Goal: Task Accomplishment & Management: Manage account settings

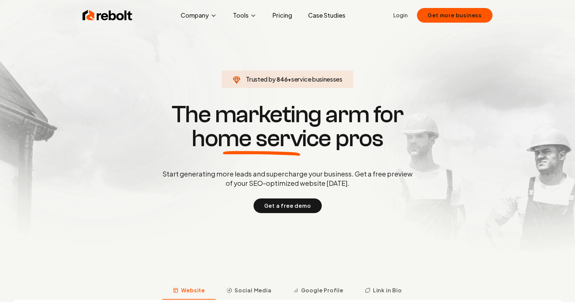
click at [405, 22] on ul "Login Get more business" at bounding box center [443, 15] width 99 height 15
click at [408, 11] on link "Login" at bounding box center [401, 15] width 14 height 8
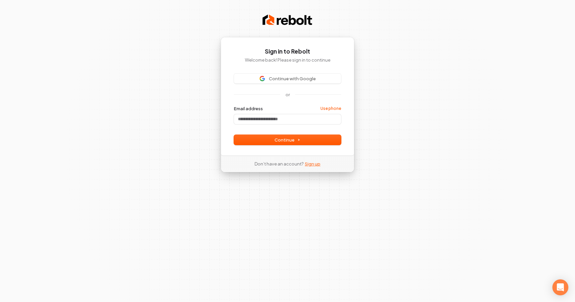
click at [311, 167] on link "Sign up" at bounding box center [313, 164] width 16 height 6
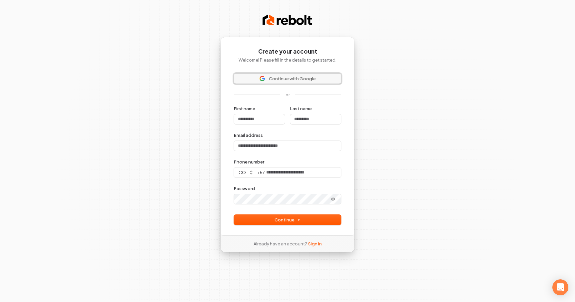
click at [297, 77] on span "Continue with Google" at bounding box center [292, 79] width 47 height 6
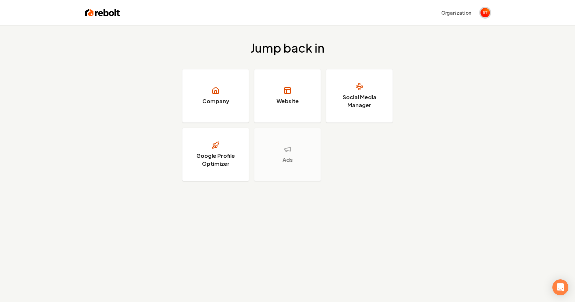
click at [488, 17] on span "Open user button" at bounding box center [485, 12] width 9 height 9
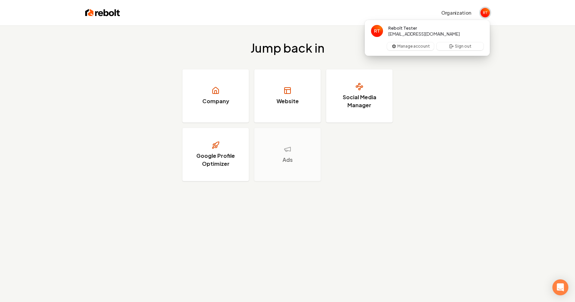
click at [488, 17] on span "Close user button" at bounding box center [485, 12] width 9 height 9
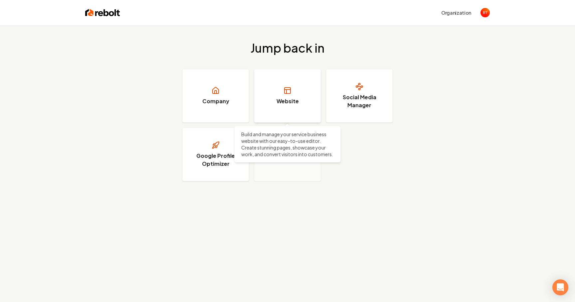
click at [293, 104] on h3 "Website" at bounding box center [288, 101] width 22 height 8
click at [488, 11] on span "Open user button" at bounding box center [485, 12] width 9 height 9
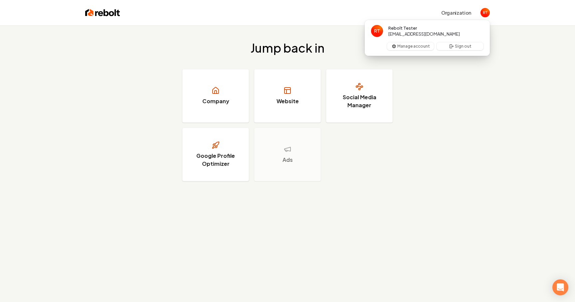
click at [422, 33] on span "rebolt1a@gmail.com" at bounding box center [425, 34] width 72 height 6
click at [423, 48] on button "Manage account" at bounding box center [410, 46] width 47 height 8
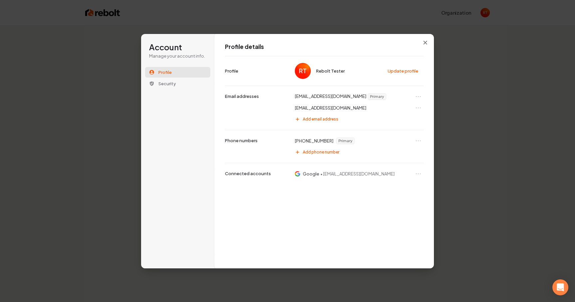
click at [326, 97] on p "rebolt1a@gmail.com" at bounding box center [331, 96] width 72 height 7
copy p "rebolt1a@gmail.com"
click at [326, 93] on p "rebolt1a@gmail.com" at bounding box center [331, 96] width 72 height 7
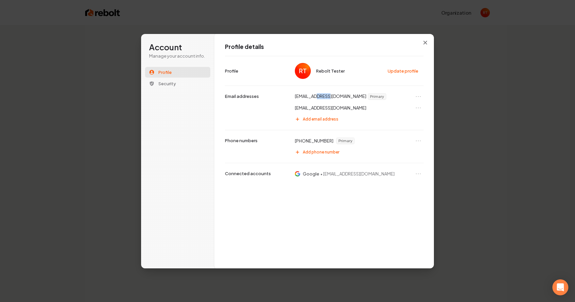
click at [326, 93] on p "rebolt1a@gmail.com" at bounding box center [331, 96] width 72 height 7
click at [330, 107] on p "rebolttester@gmail.com" at bounding box center [331, 108] width 72 height 6
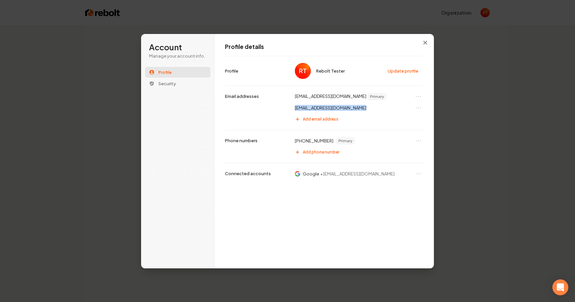
click at [324, 107] on p "rebolttester@gmail.com" at bounding box center [331, 108] width 72 height 6
click at [328, 95] on p "rebolt1a@gmail.com" at bounding box center [331, 96] width 72 height 7
click at [323, 111] on div "rebolttester@gmail.com" at bounding box center [358, 108] width 132 height 11
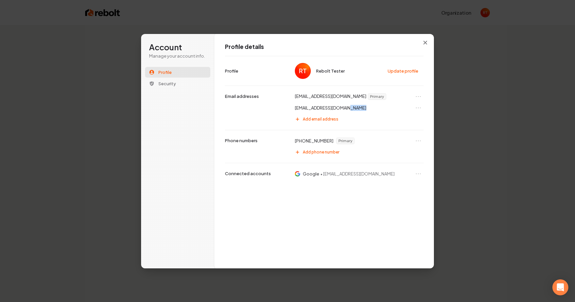
click at [323, 111] on div "rebolttester@gmail.com" at bounding box center [358, 108] width 132 height 11
click at [418, 40] on div "Profile details Rebolt Tester Update profile Profile rebolt1a@gmail.com Primary…" at bounding box center [324, 151] width 220 height 235
click at [430, 37] on button "Close modal" at bounding box center [426, 43] width 12 height 12
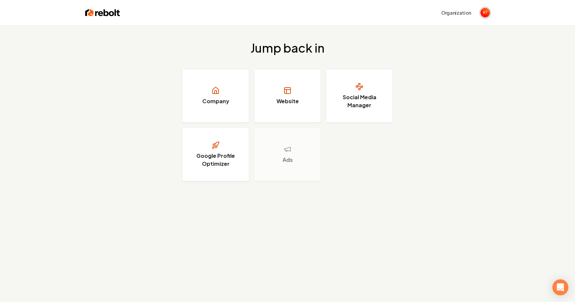
click at [486, 15] on span "Open user button" at bounding box center [485, 12] width 9 height 9
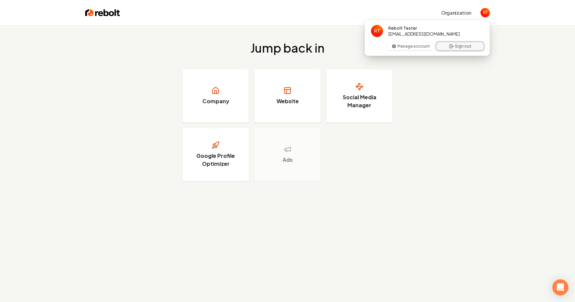
click at [458, 44] on button "Sign out" at bounding box center [460, 46] width 47 height 8
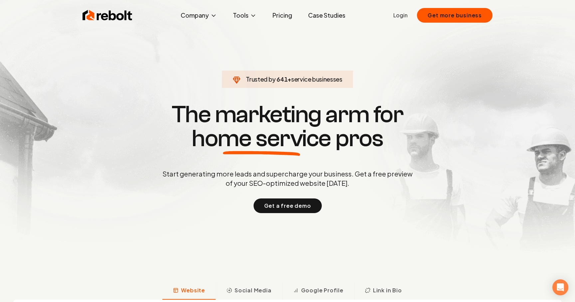
click at [403, 18] on link "Login" at bounding box center [401, 15] width 14 height 8
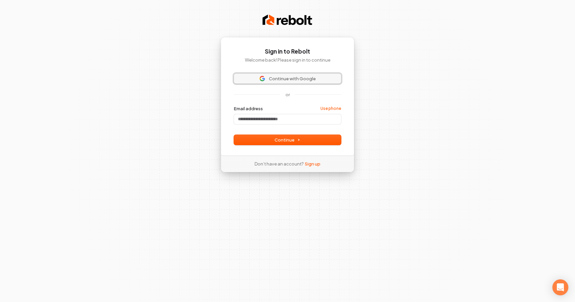
click at [306, 80] on span "Continue with Google" at bounding box center [292, 79] width 47 height 6
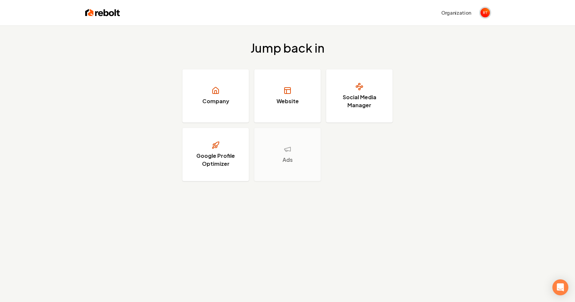
click at [483, 10] on img "Open user button" at bounding box center [485, 12] width 9 height 9
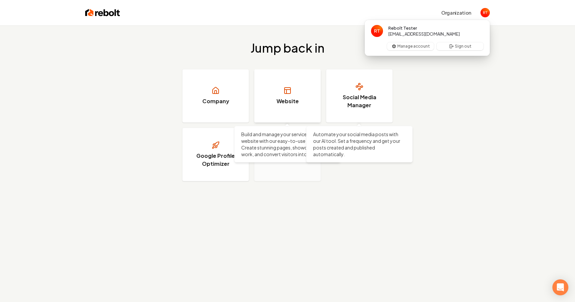
click at [281, 102] on h3 "Website" at bounding box center [288, 101] width 22 height 8
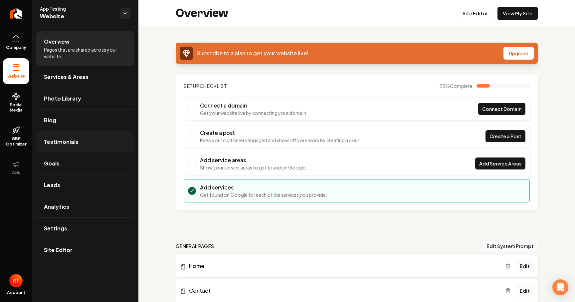
click at [93, 139] on link "Testimonials" at bounding box center [85, 141] width 99 height 21
click at [19, 138] on span "GBP Optimizer" at bounding box center [16, 141] width 27 height 11
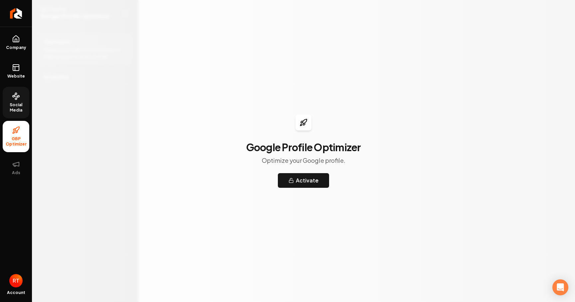
click at [25, 115] on link "Social Media" at bounding box center [16, 102] width 27 height 31
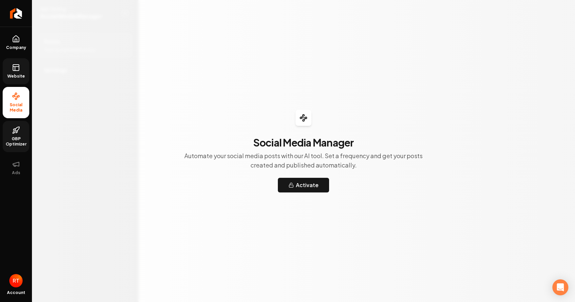
click at [21, 73] on link "Website" at bounding box center [16, 71] width 27 height 26
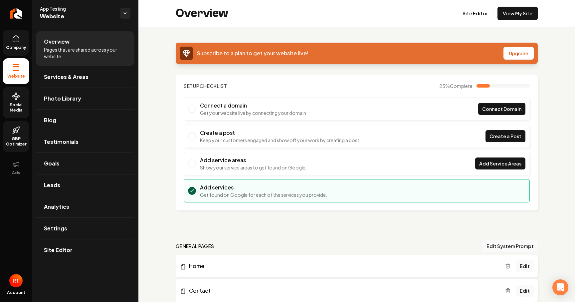
click at [23, 40] on link "Company" at bounding box center [16, 43] width 27 height 26
